Goal: Transaction & Acquisition: Purchase product/service

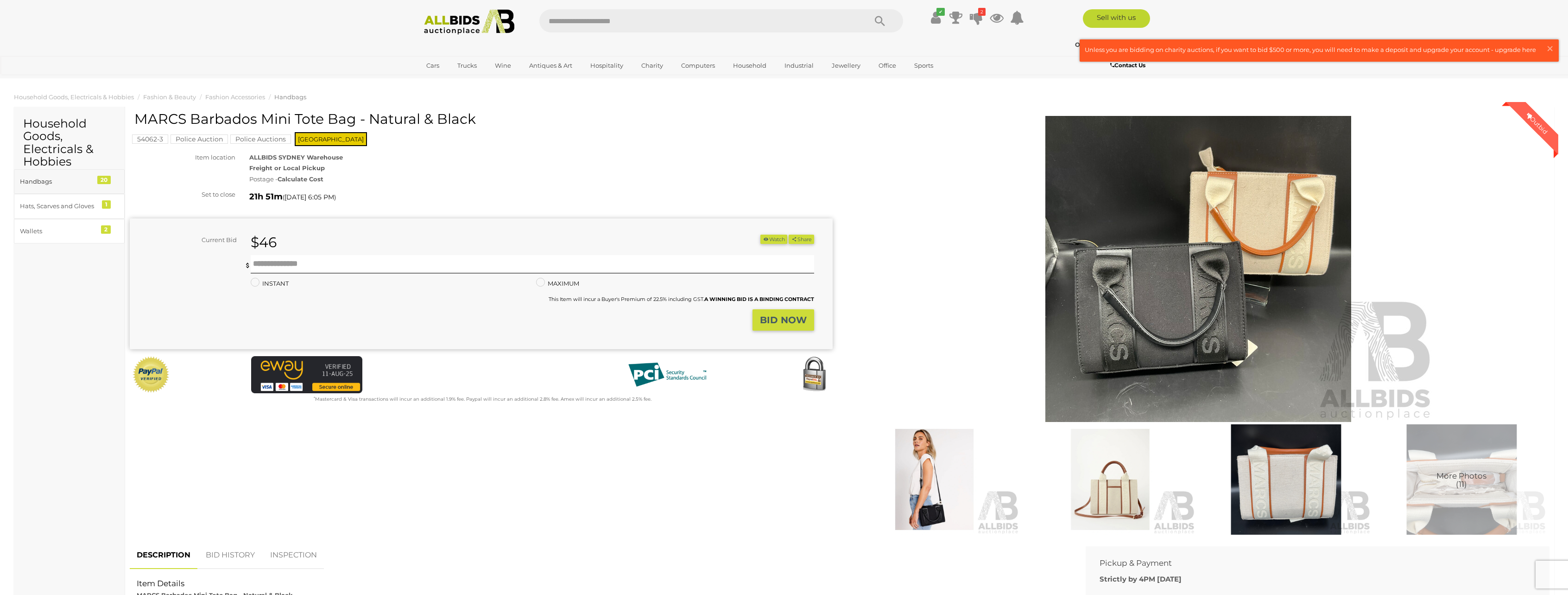
click at [49, 181] on div "Handbags" at bounding box center [58, 181] width 77 height 11
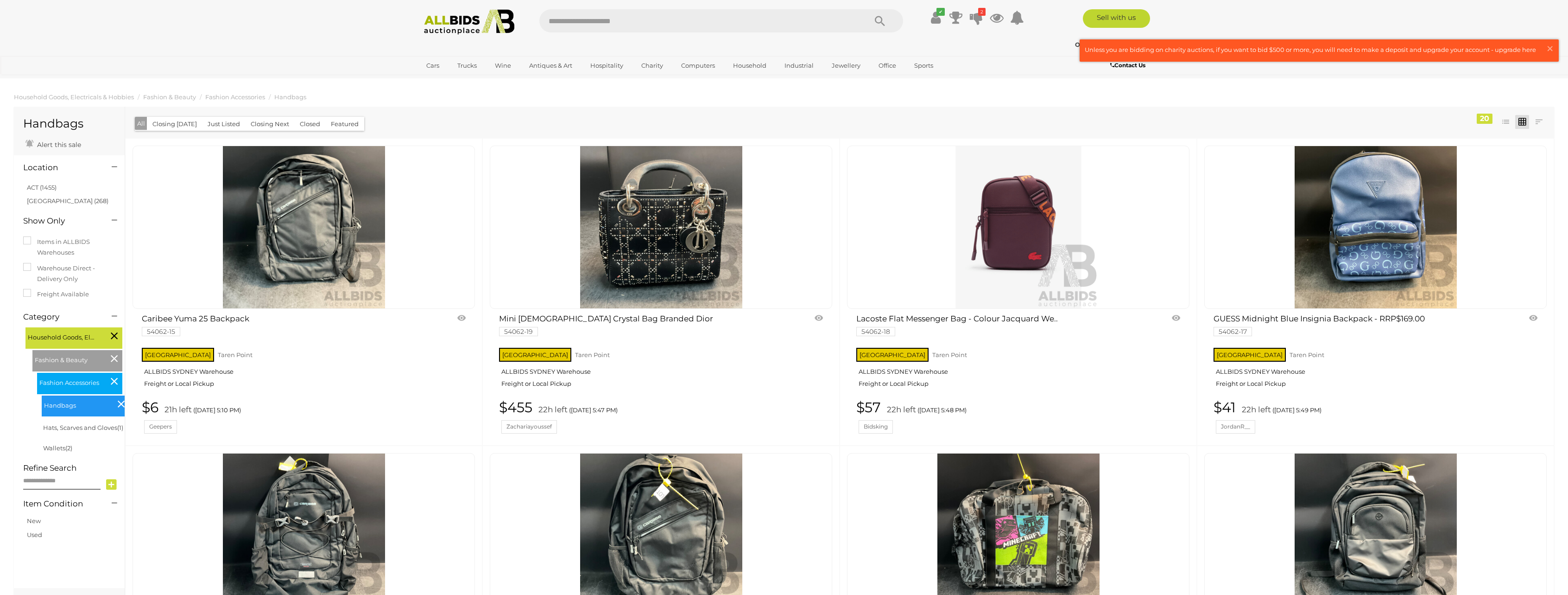
click at [649, 255] on img at bounding box center [661, 227] width 162 height 162
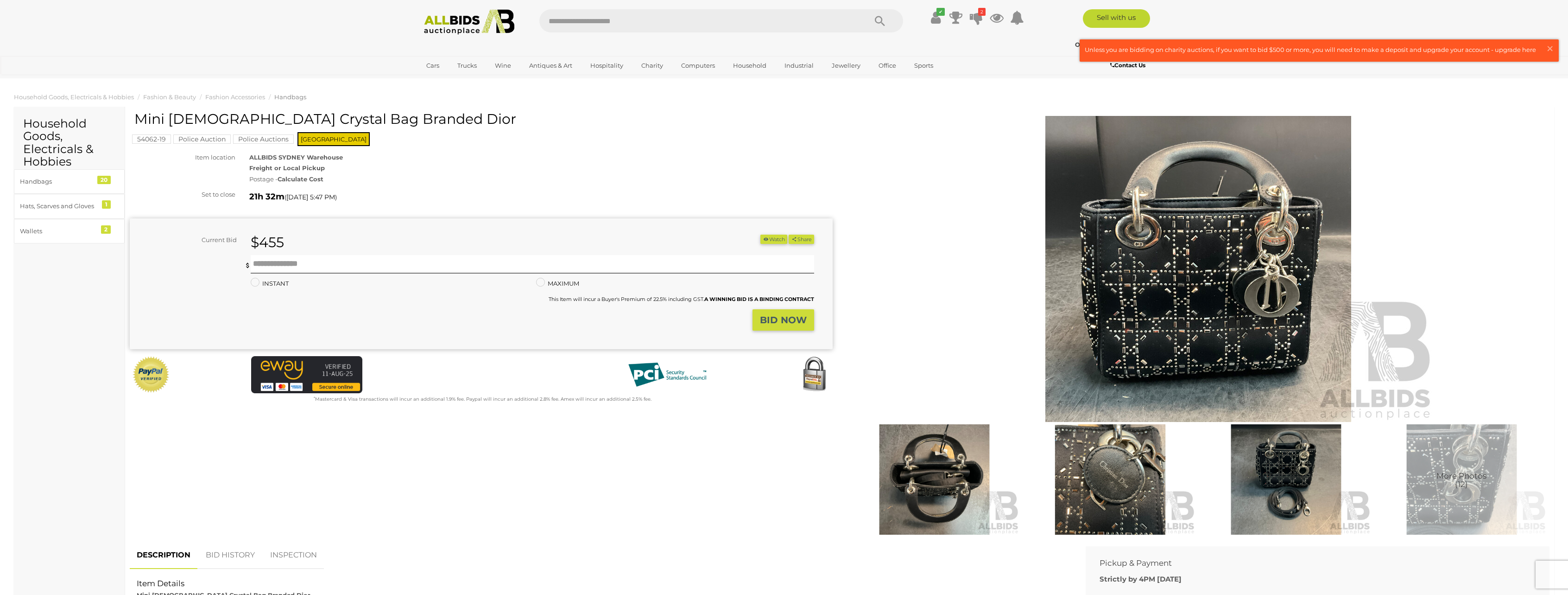
click at [939, 463] on img at bounding box center [934, 479] width 171 height 110
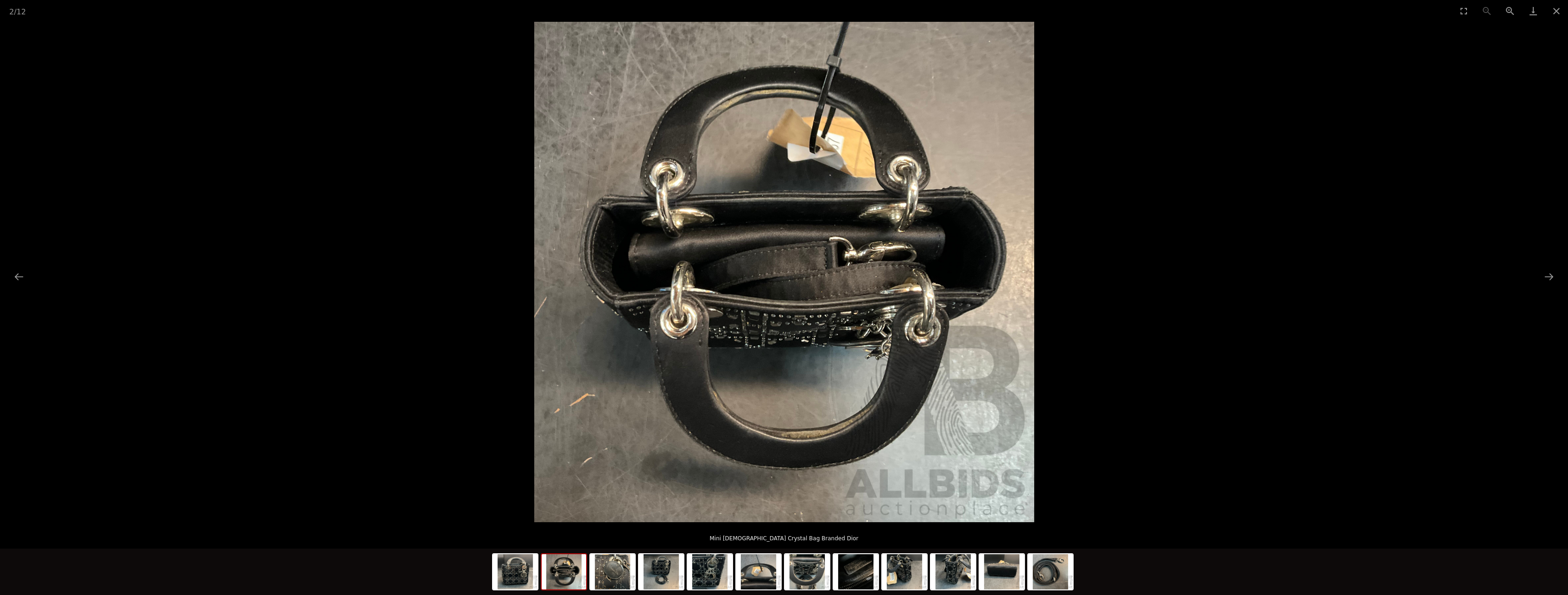
click at [553, 575] on img at bounding box center [564, 572] width 44 height 35
click at [626, 570] on img at bounding box center [612, 572] width 44 height 35
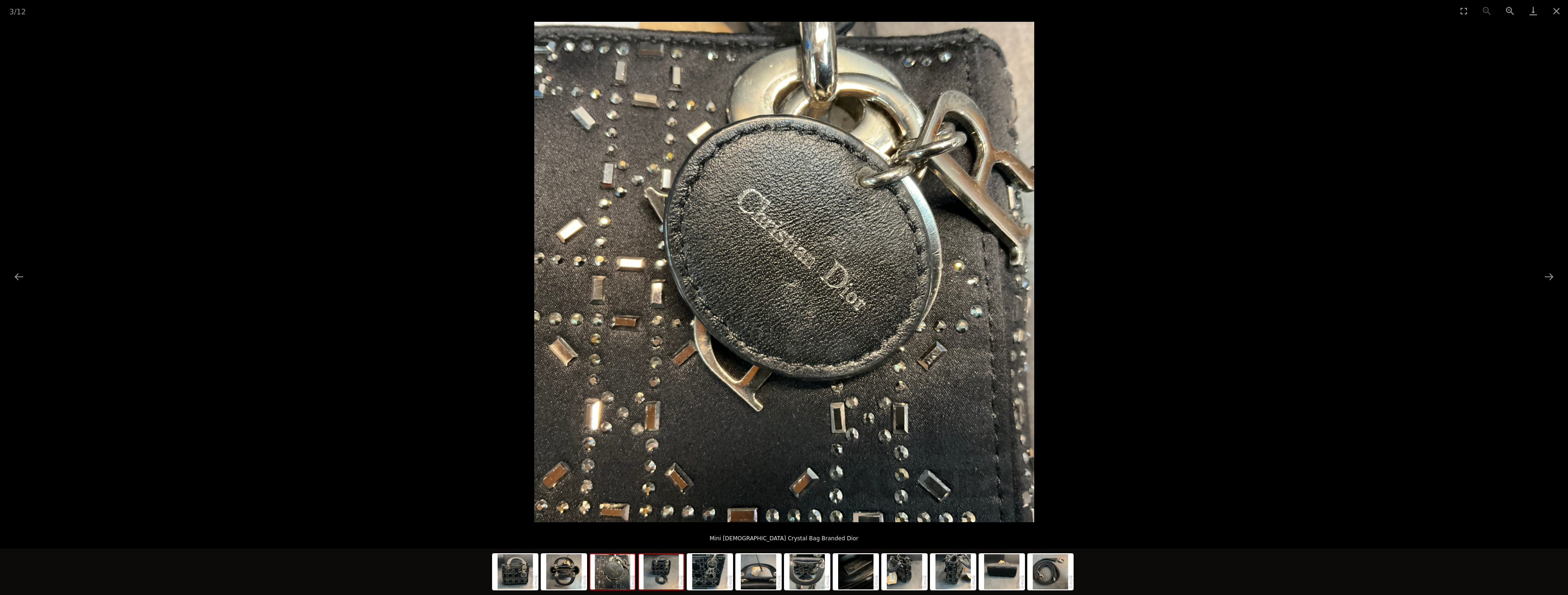
click at [655, 588] on img at bounding box center [661, 572] width 44 height 35
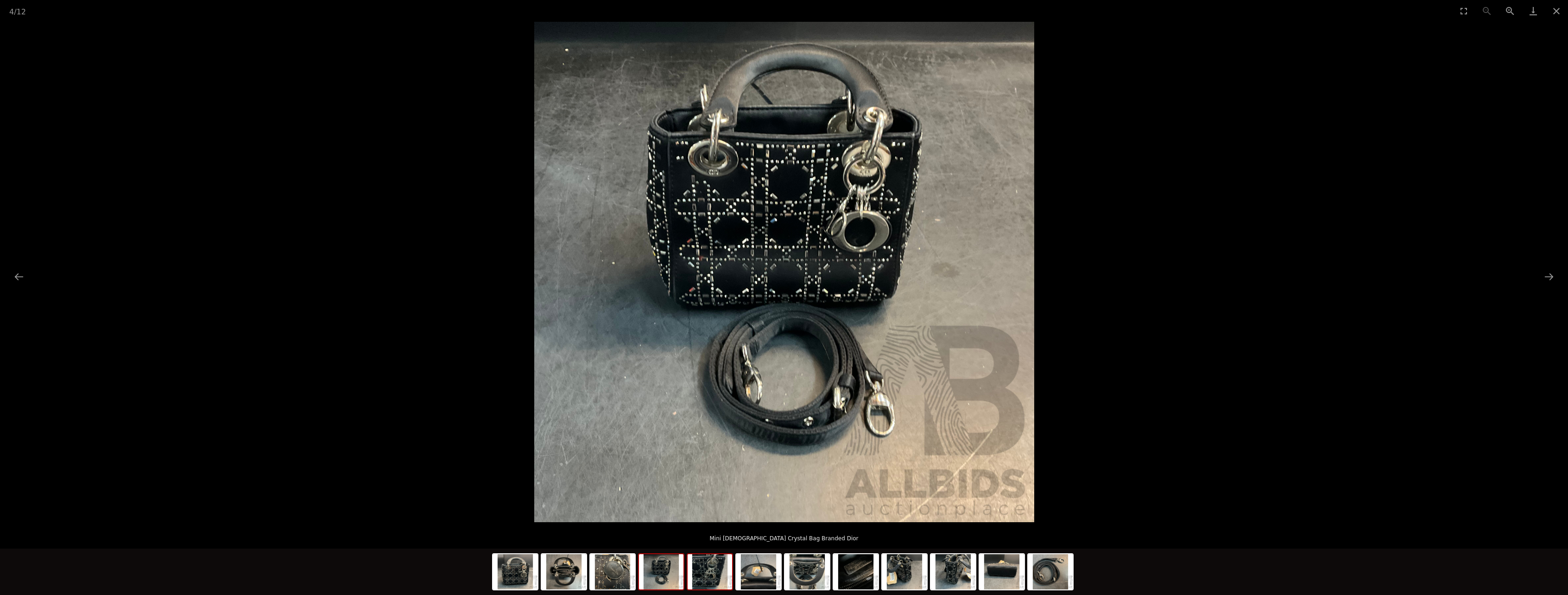
click at [710, 574] on img at bounding box center [710, 572] width 44 height 35
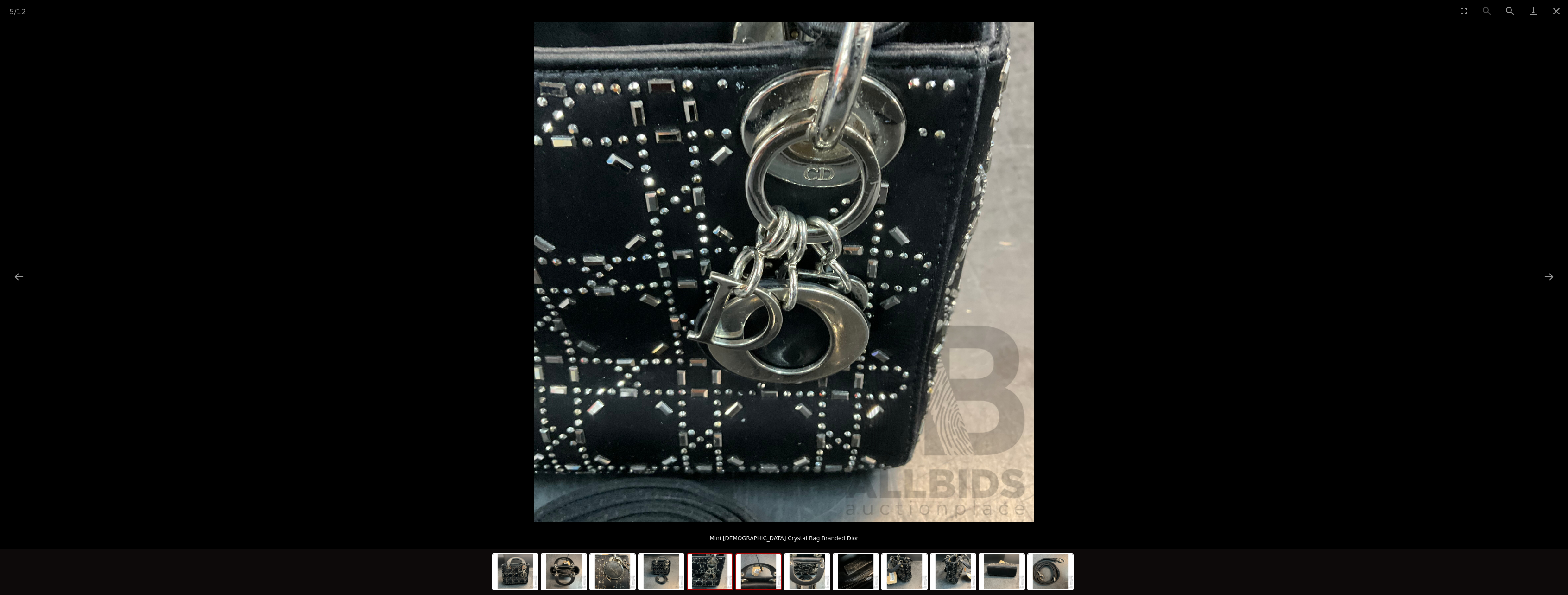
click at [776, 578] on img at bounding box center [758, 572] width 44 height 35
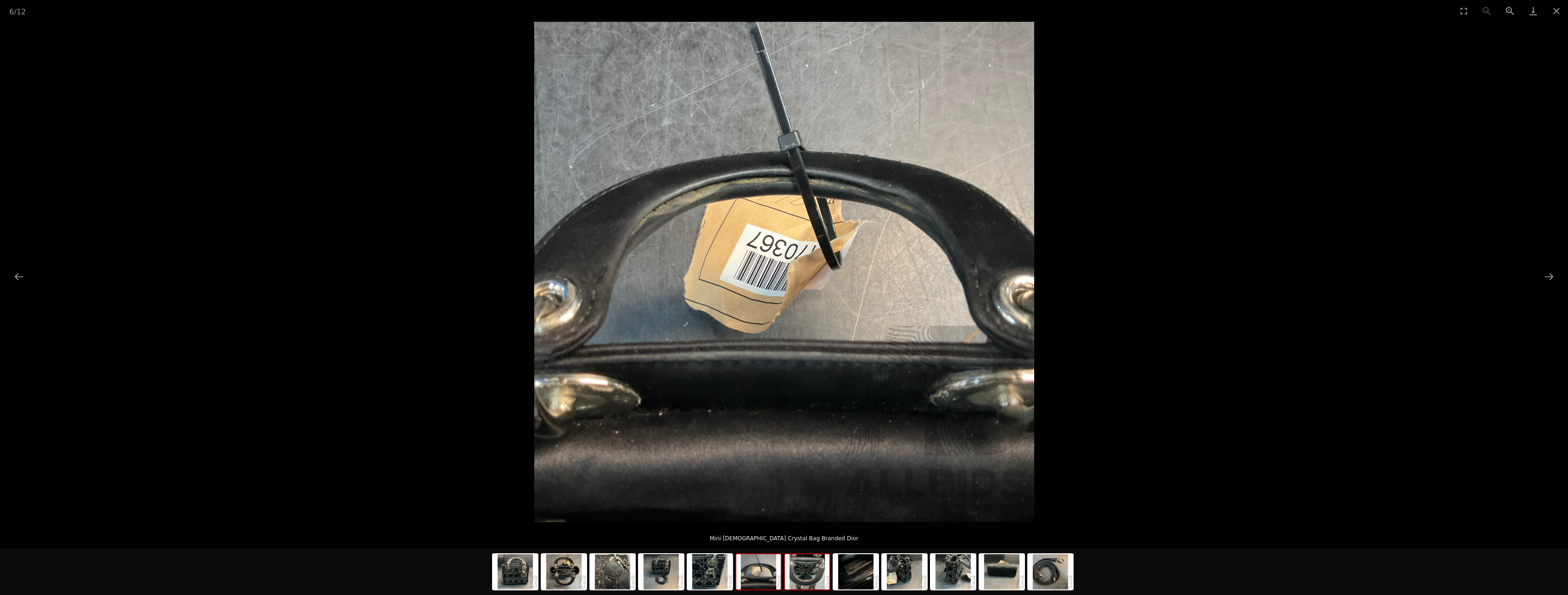
click at [807, 580] on img at bounding box center [807, 572] width 44 height 35
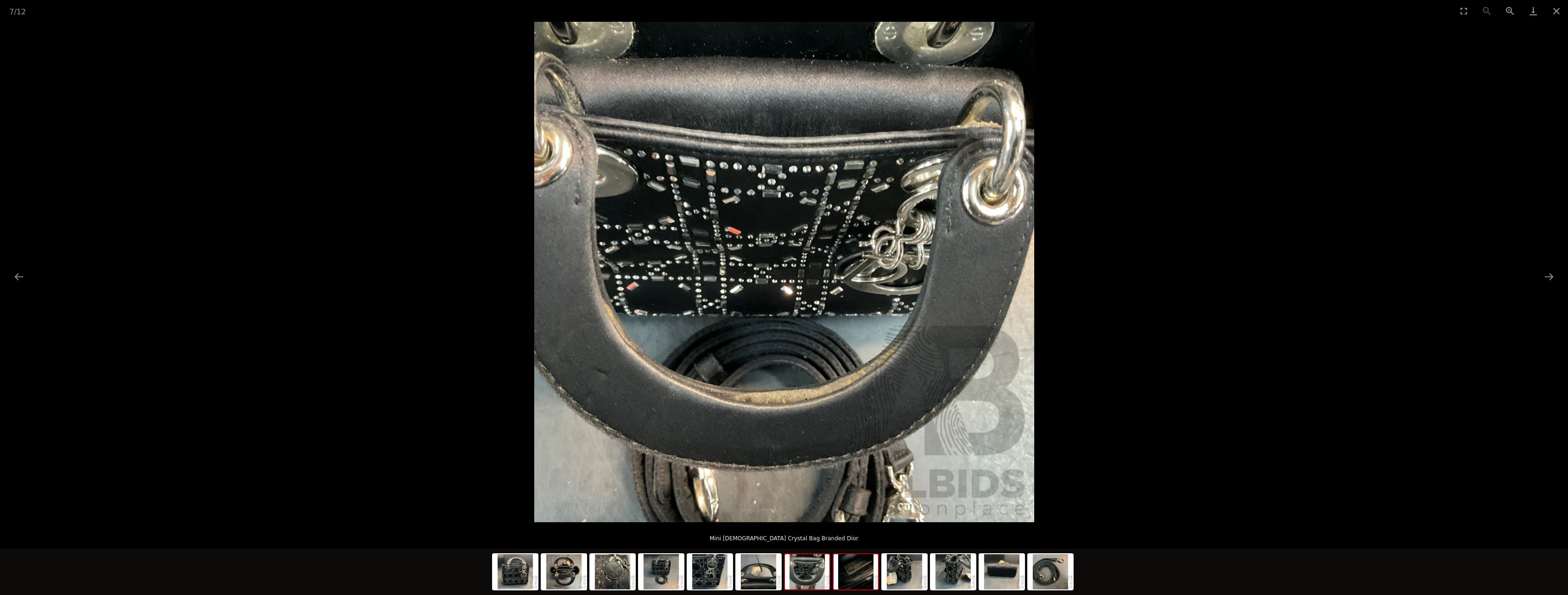
click at [874, 582] on img at bounding box center [855, 572] width 44 height 35
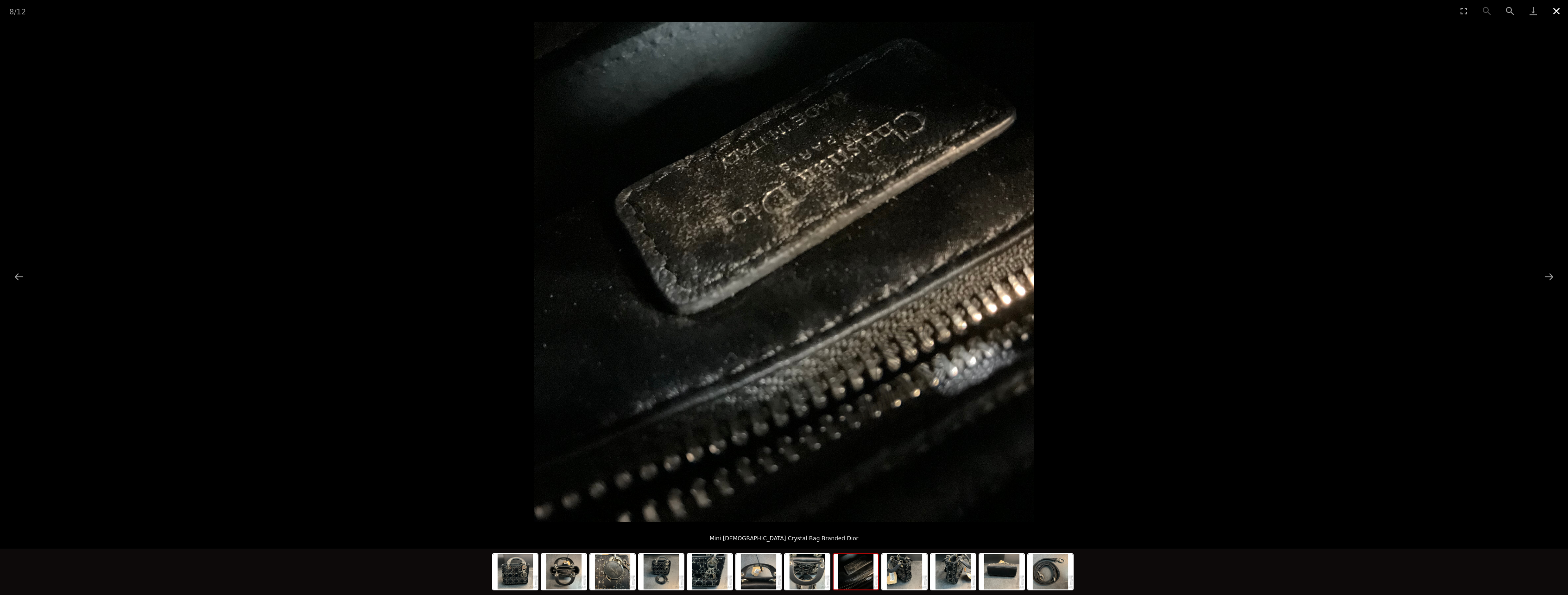
click at [1553, 7] on button "Close gallery" at bounding box center [1556, 11] width 23 height 22
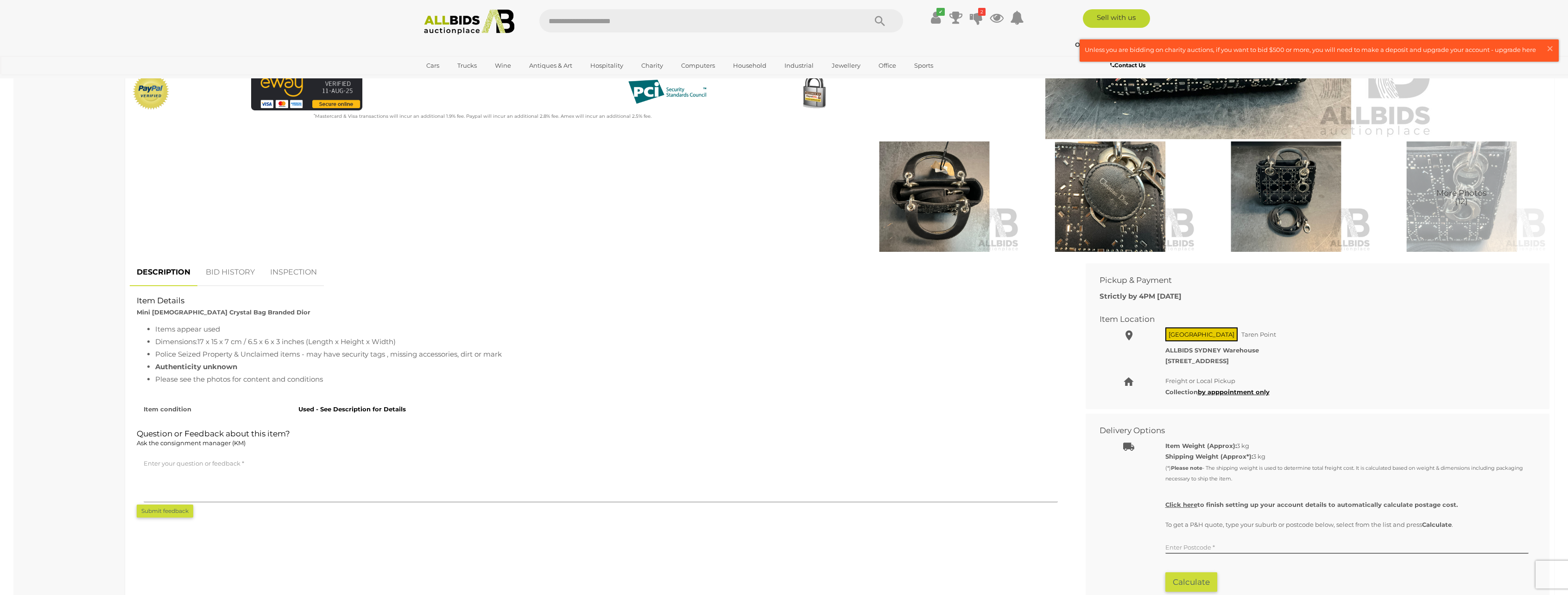
scroll to position [325, 0]
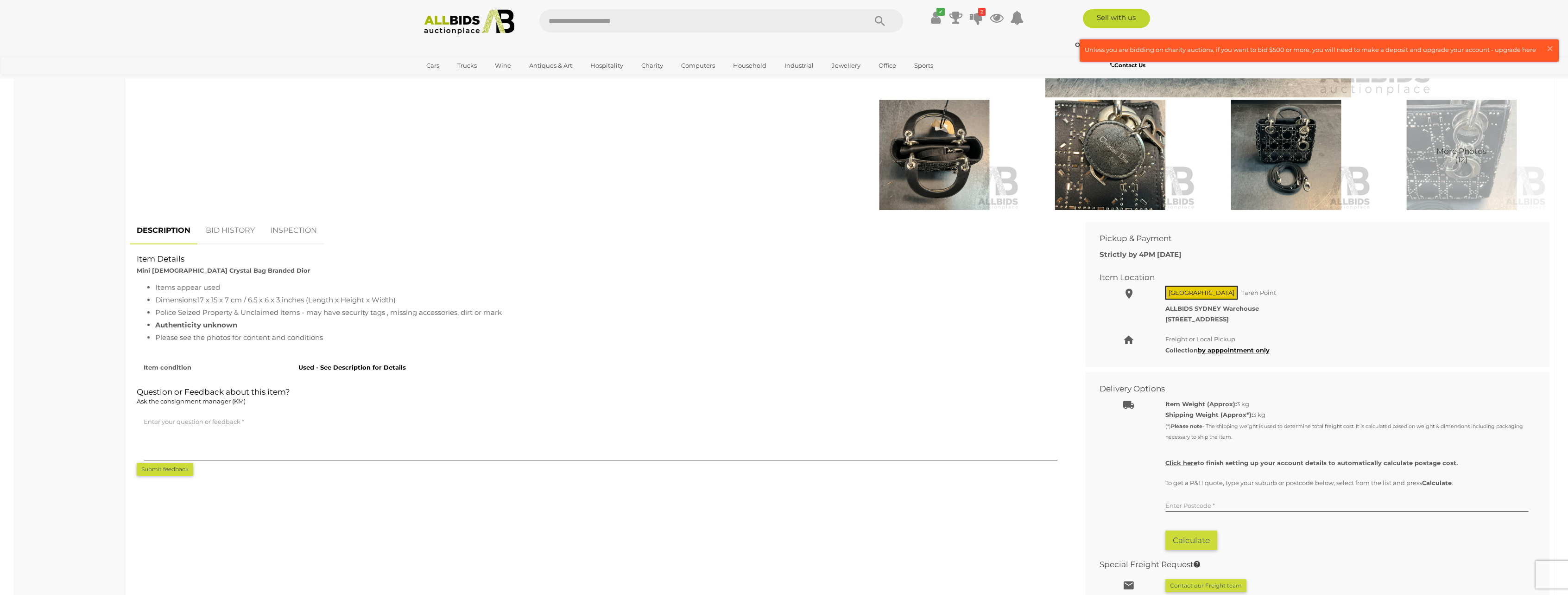
click at [238, 234] on link "BID HISTORY" at bounding box center [231, 230] width 63 height 27
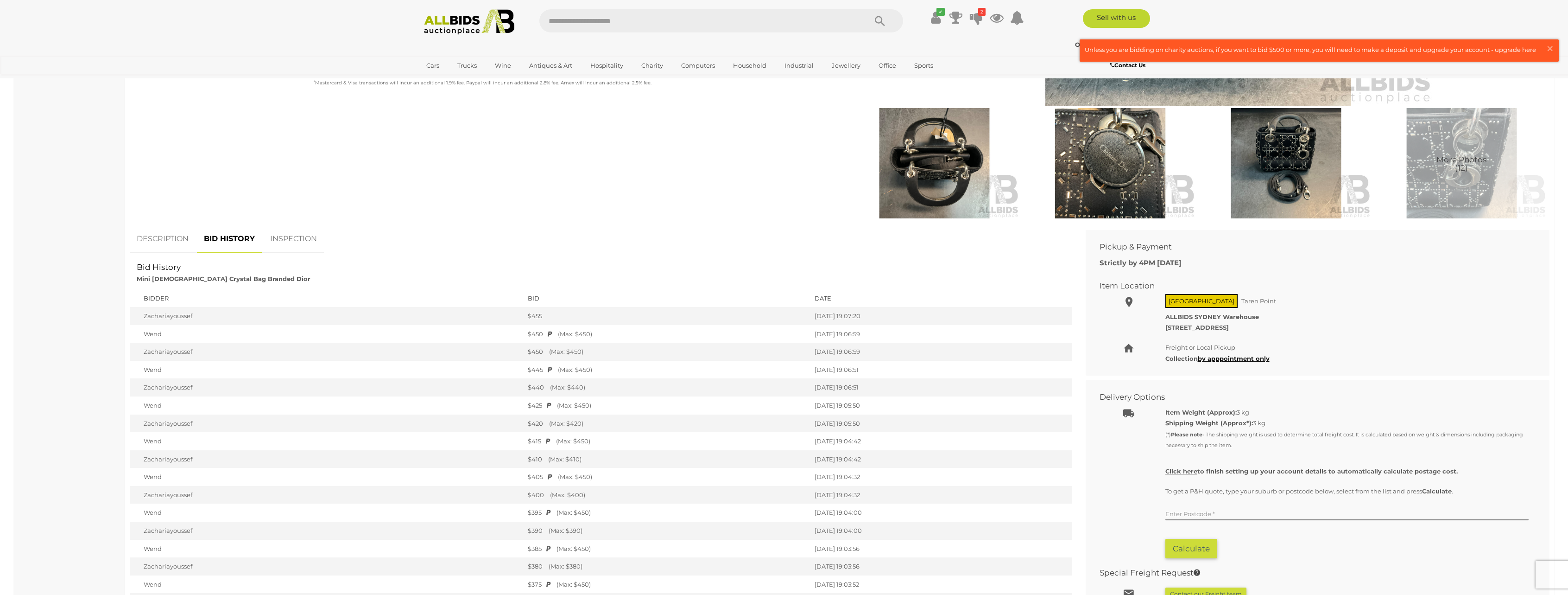
scroll to position [232, 0]
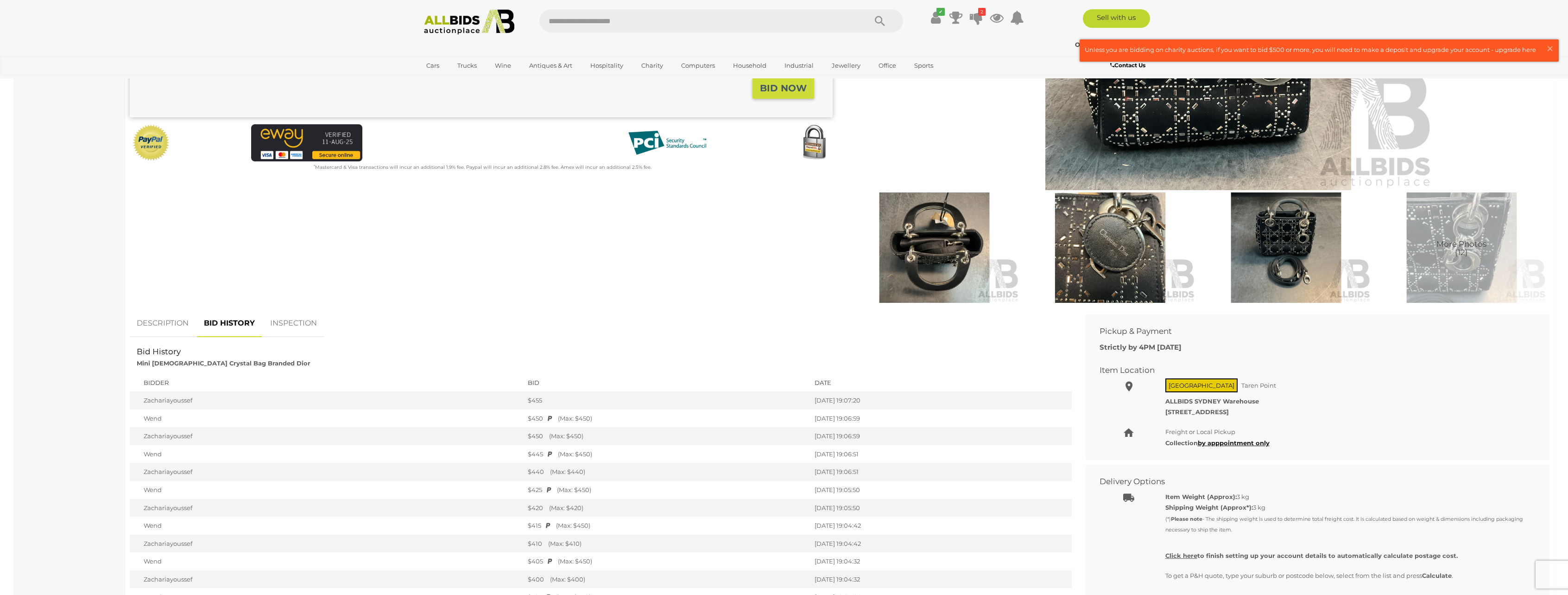
click at [162, 325] on link "DESCRIPTION" at bounding box center [163, 323] width 66 height 27
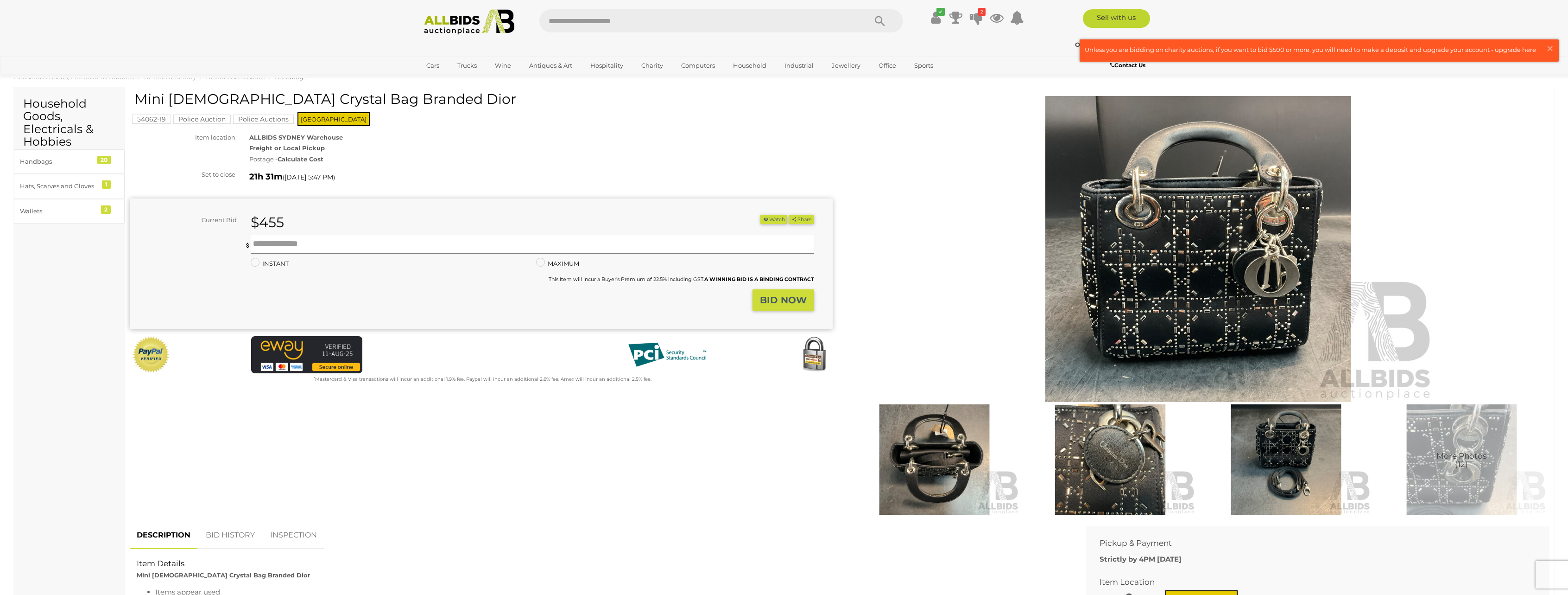
scroll to position [0, 0]
